Goal: Transaction & Acquisition: Purchase product/service

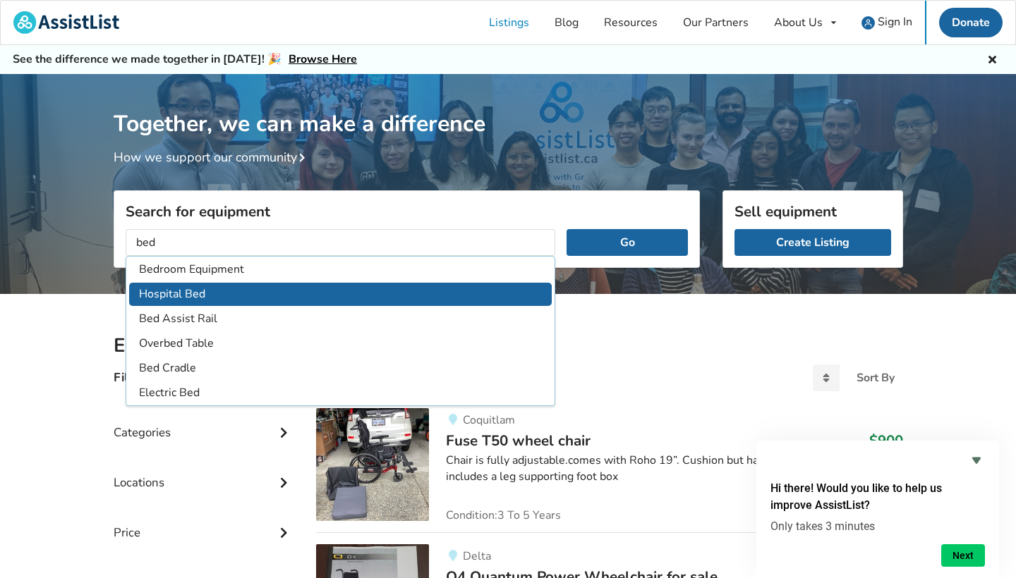
click at [149, 291] on li "Hospital Bed" at bounding box center [340, 294] width 423 height 23
type input "Hospital Bed"
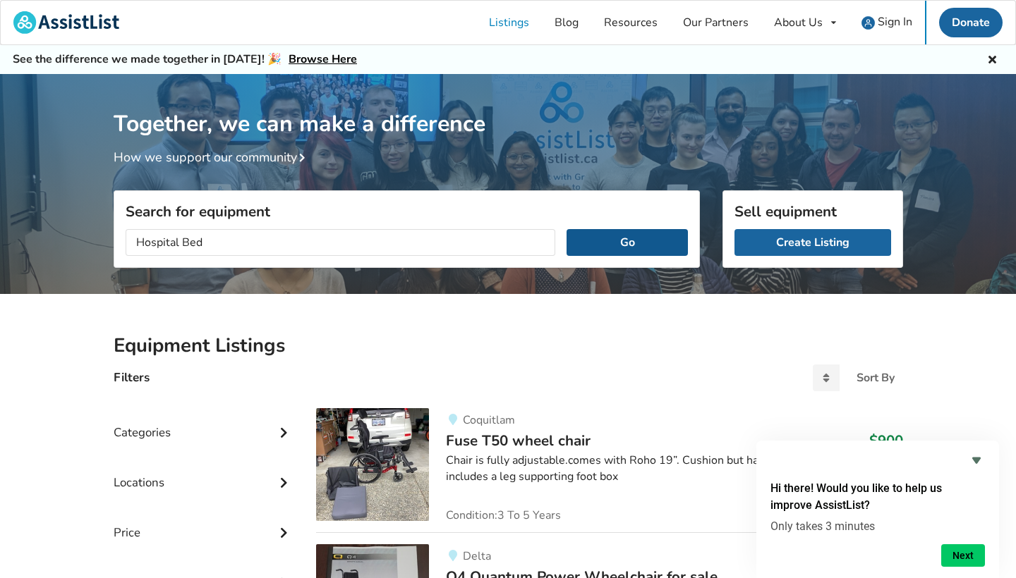
click at [619, 238] on button "Go" at bounding box center [626, 242] width 121 height 27
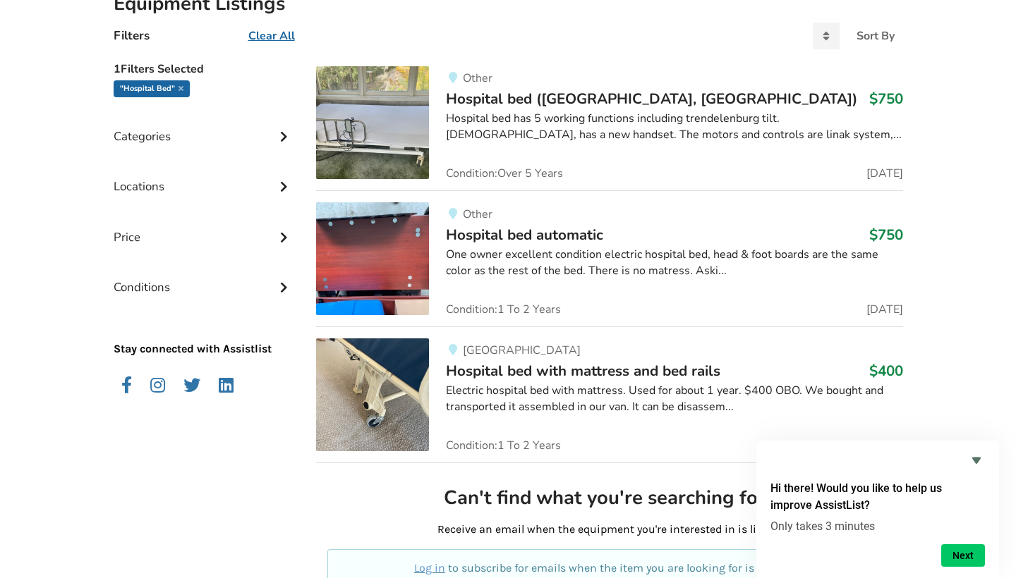
scroll to position [344, 0]
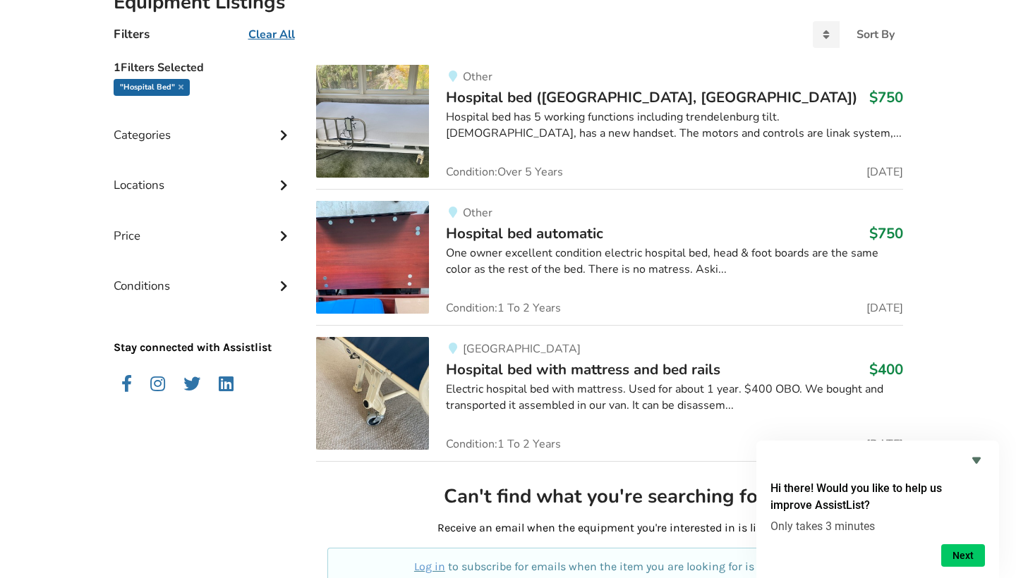
click at [395, 379] on img at bounding box center [372, 393] width 113 height 113
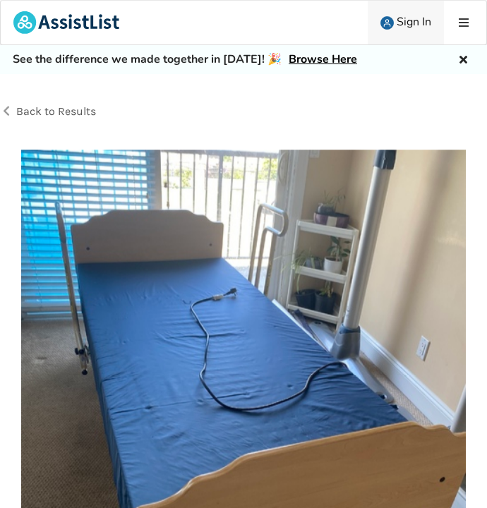
click at [413, 17] on span "Sign In" at bounding box center [413, 22] width 35 height 16
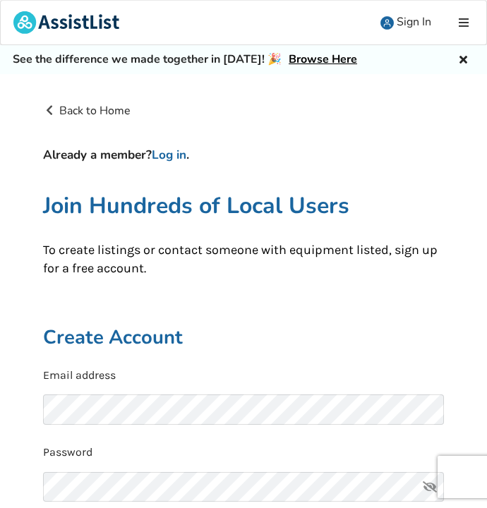
click at [120, 335] on h2 "Create Account" at bounding box center [243, 337] width 401 height 25
click at [152, 339] on h2 "Create Account" at bounding box center [243, 337] width 401 height 25
click at [305, 57] on link "Browse Here" at bounding box center [323, 59] width 68 height 16
